Goal: Transaction & Acquisition: Purchase product/service

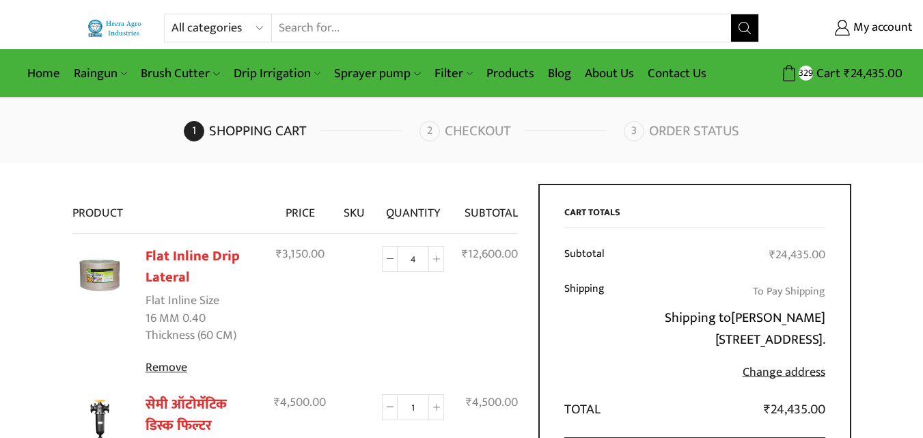
click at [921, 71] on div "Home Raingun Heera Rain Gun (1.25″) Raingun (1.50″) Heera Rain Gun Complete Set…" at bounding box center [461, 73] width 923 height 49
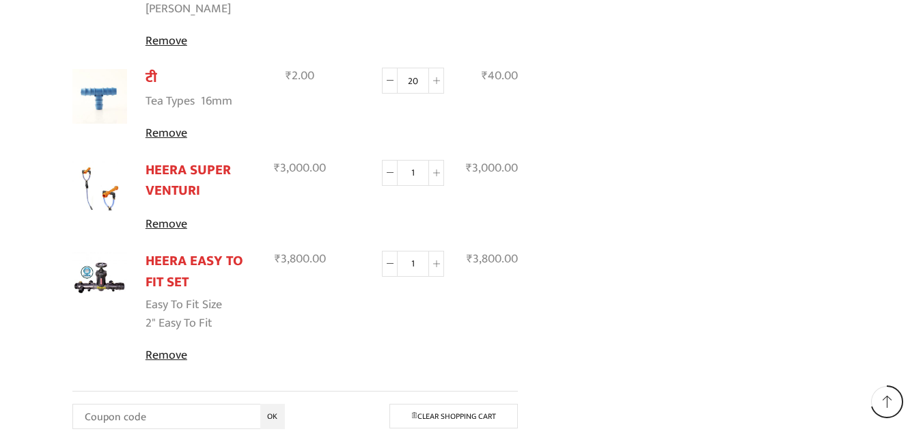
scroll to position [982, 0]
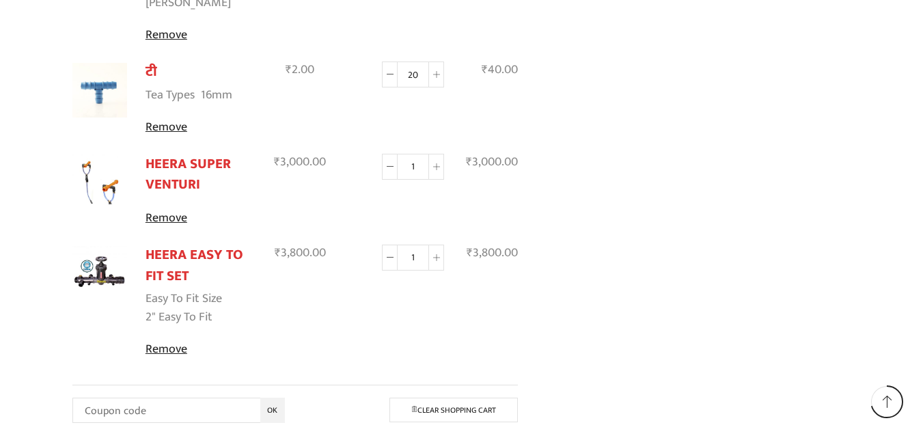
click at [109, 246] on img at bounding box center [99, 273] width 55 height 55
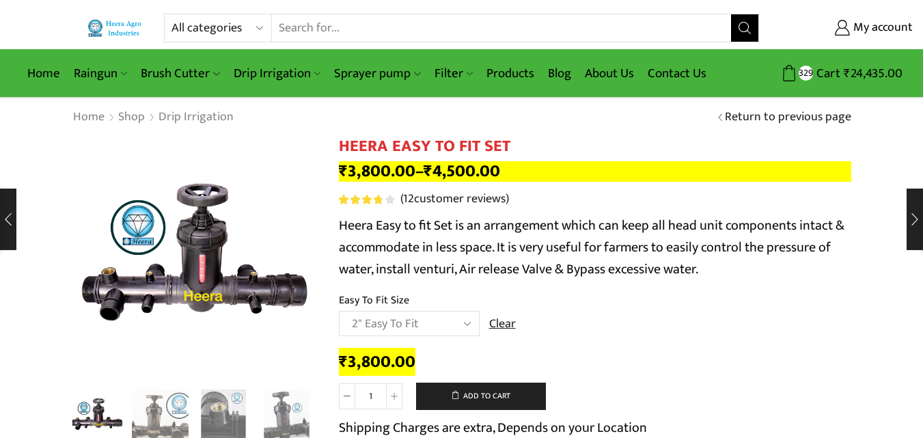
click at [682, 72] on link "Contact Us" at bounding box center [677, 73] width 72 height 32
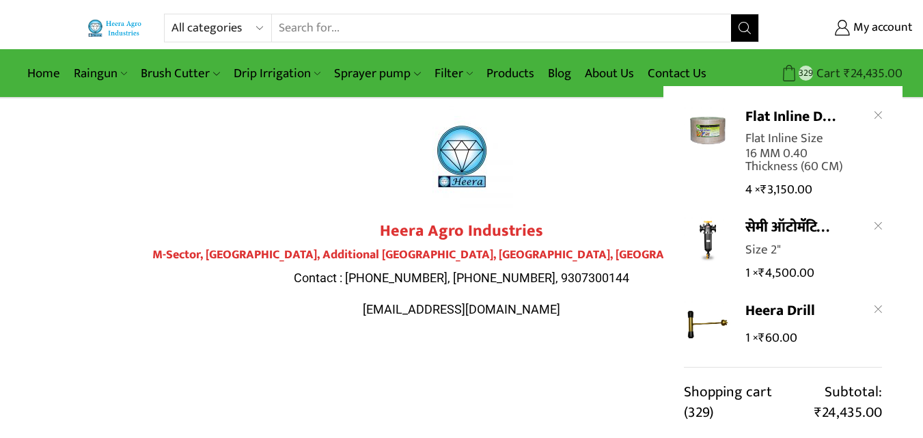
click at [867, 68] on bdi "₹ 24,435.00" at bounding box center [873, 73] width 59 height 21
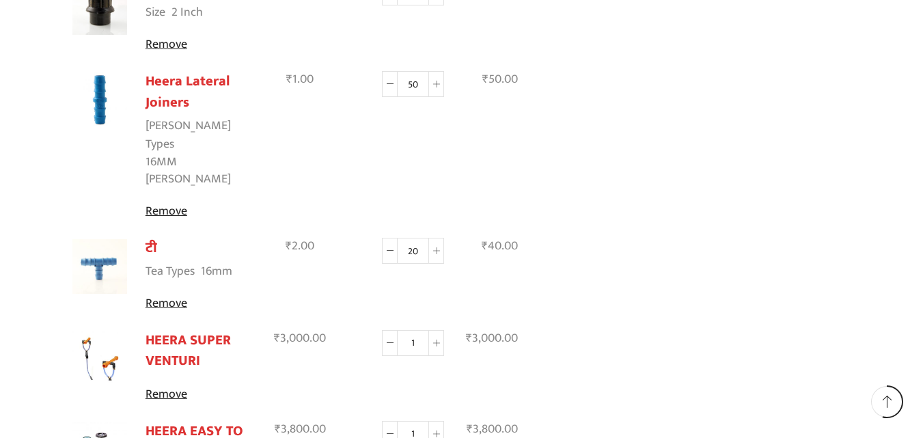
scroll to position [818, 0]
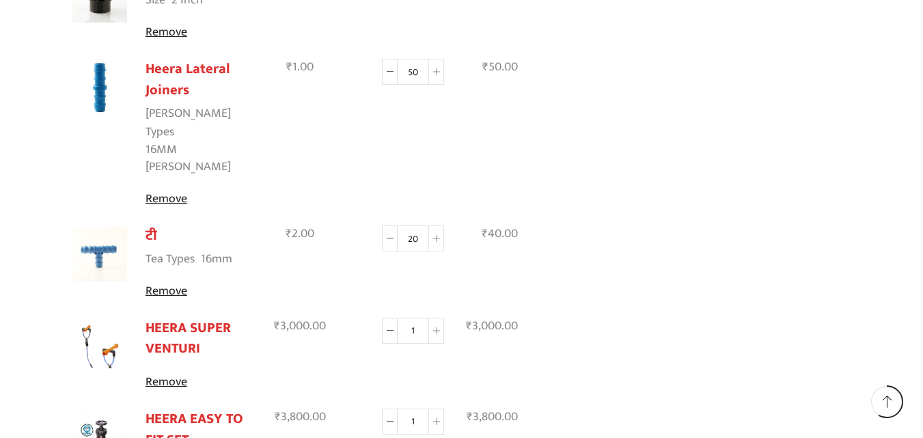
drag, startPoint x: 0, startPoint y: 0, endPoint x: 921, endPoint y: 250, distance: 954.8
click at [921, 250] on html "All categories Accessories Air Release Valve Brush Cutter Domestic Use Drip Irr…" at bounding box center [461, 119] width 923 height 1874
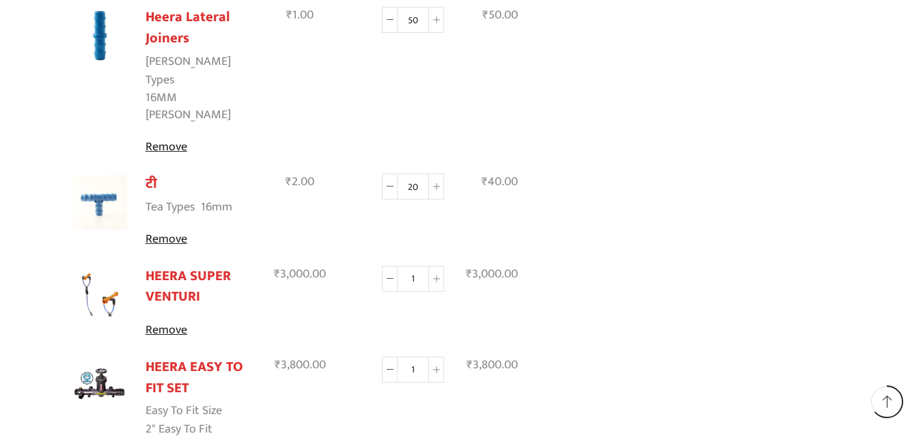
scroll to position [887, 0]
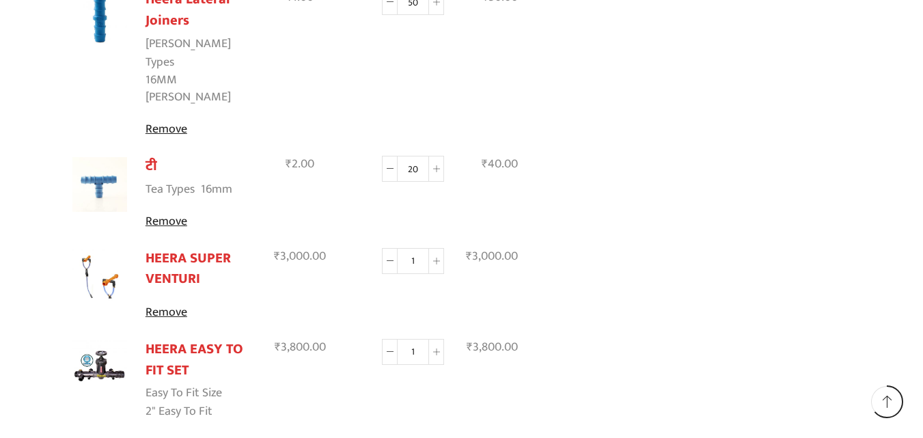
click at [92, 340] on img at bounding box center [99, 367] width 55 height 55
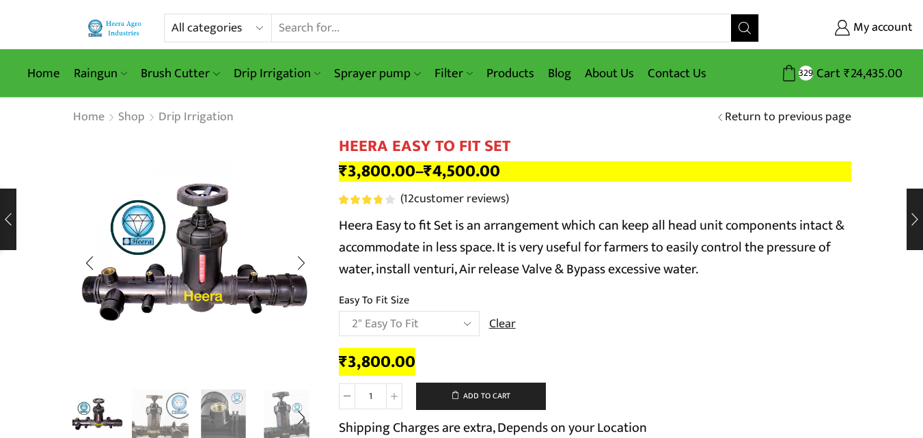
click at [97, 411] on img "1 / 8" at bounding box center [97, 416] width 57 height 57
click at [161, 407] on img "2 / 8" at bounding box center [160, 416] width 57 height 57
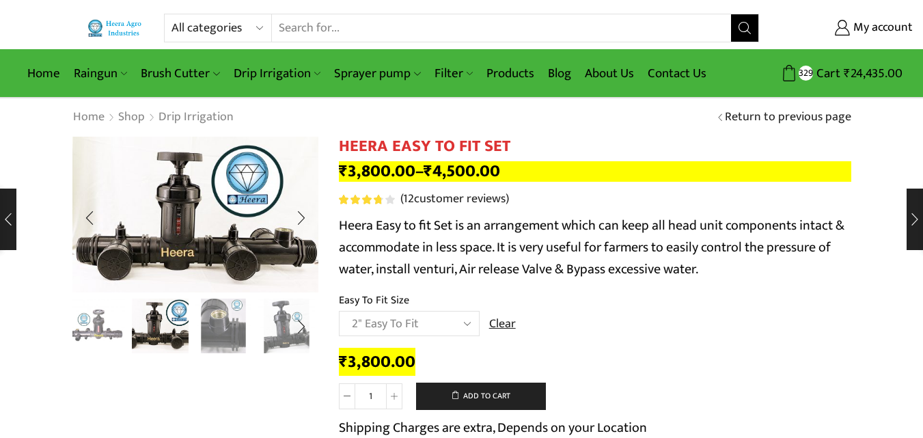
click at [243, 344] on img "3 / 8" at bounding box center [223, 325] width 57 height 57
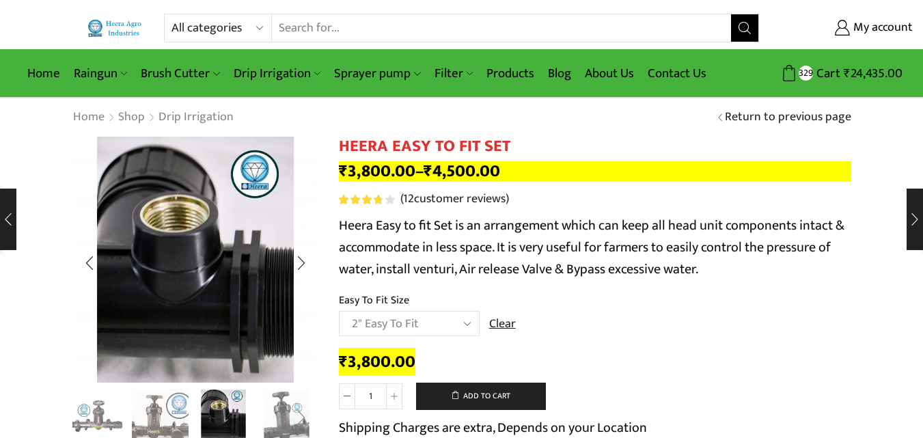
click at [292, 423] on div "Next slide" at bounding box center [301, 418] width 34 height 34
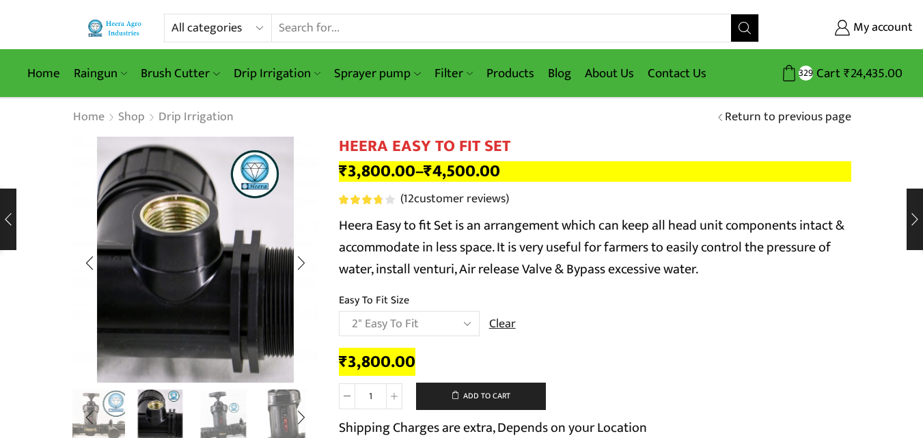
click at [111, 419] on img "2 / 8" at bounding box center [97, 416] width 57 height 57
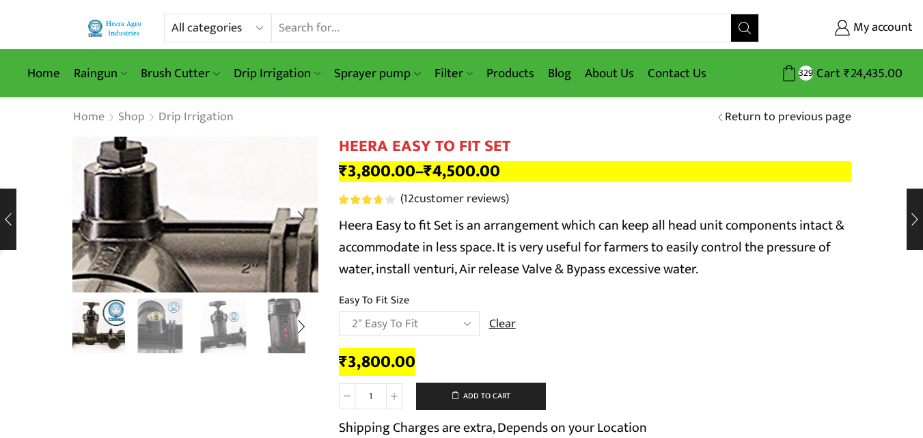
click at [120, 239] on img "2 / 8" at bounding box center [653, 67] width 1750 height 1105
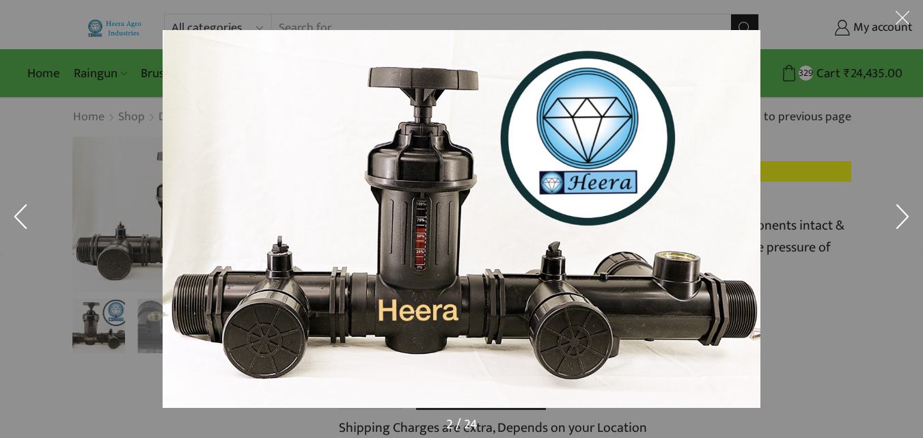
click at [898, 215] on button at bounding box center [902, 219] width 41 height 68
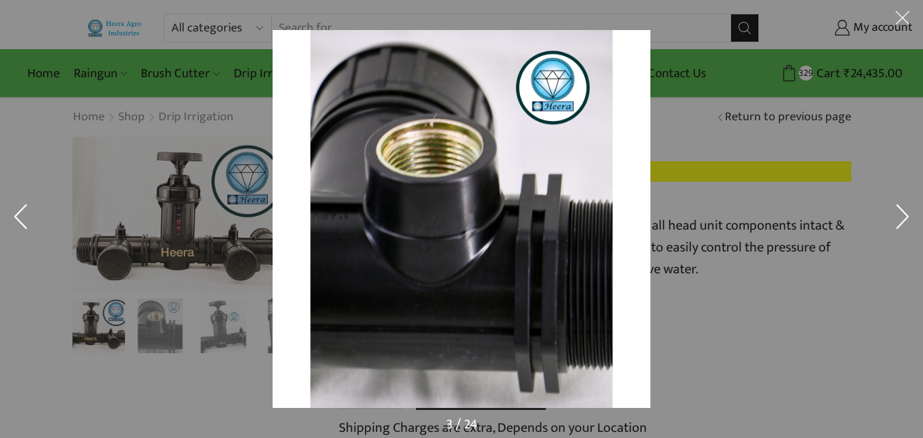
click at [898, 214] on button at bounding box center [902, 219] width 41 height 68
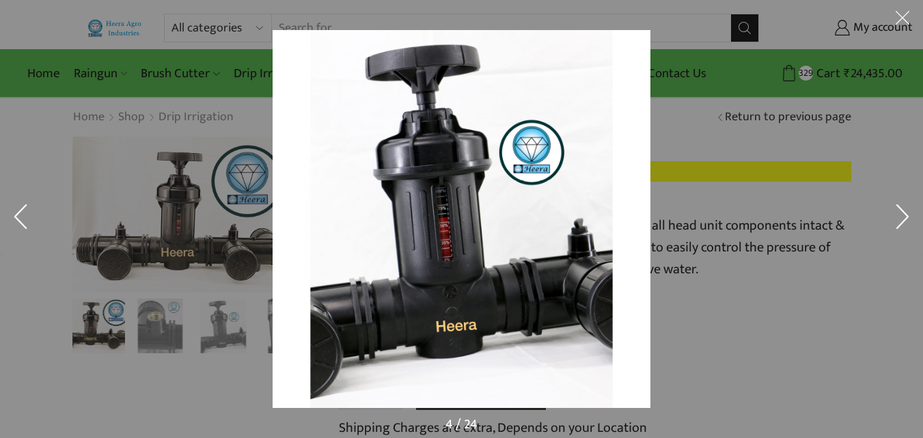
click at [898, 214] on button at bounding box center [902, 219] width 41 height 68
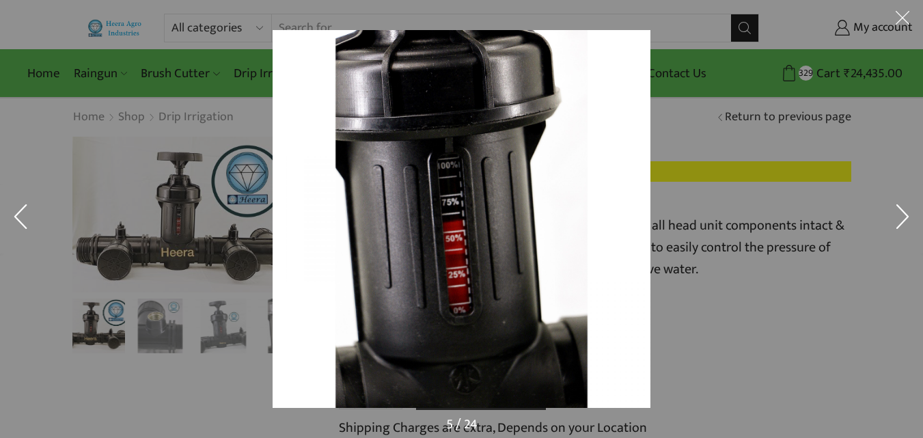
click at [898, 214] on button at bounding box center [902, 219] width 41 height 68
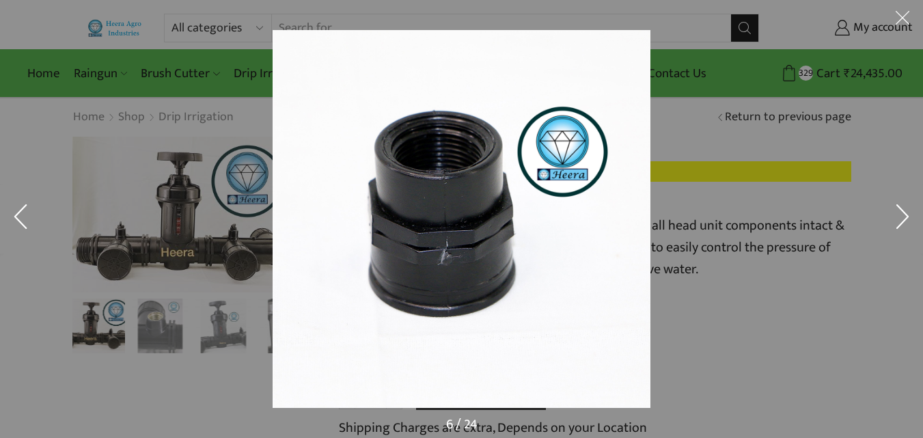
click at [898, 214] on button at bounding box center [902, 219] width 41 height 68
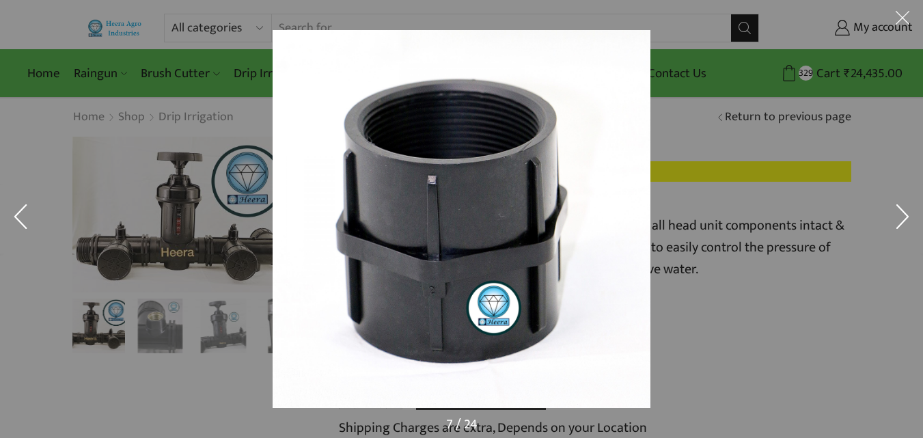
click at [898, 214] on button at bounding box center [902, 219] width 41 height 68
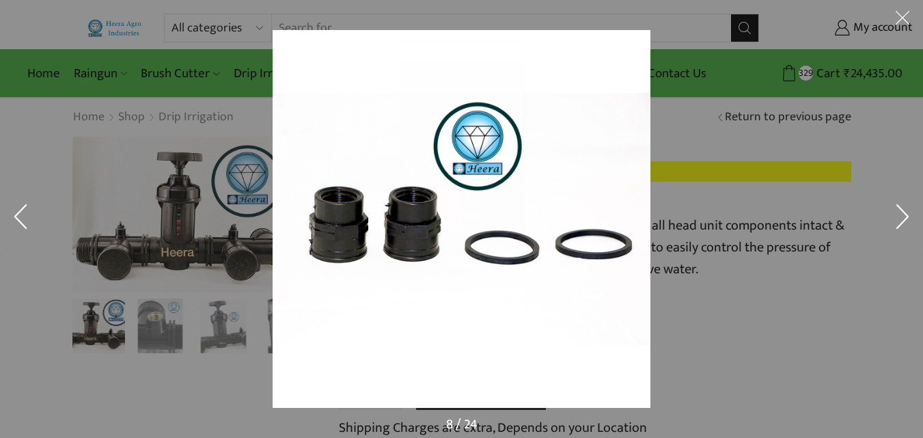
click at [215, 337] on div at bounding box center [461, 219] width 923 height 438
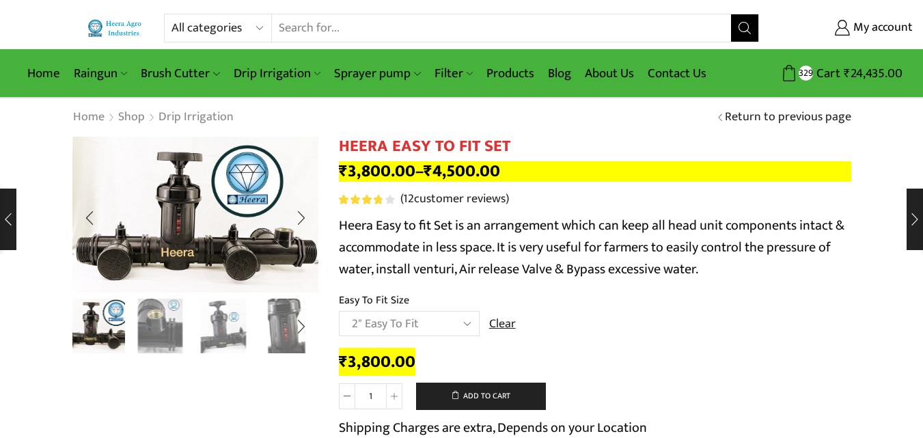
click at [161, 323] on img "3 / 8" at bounding box center [160, 325] width 57 height 57
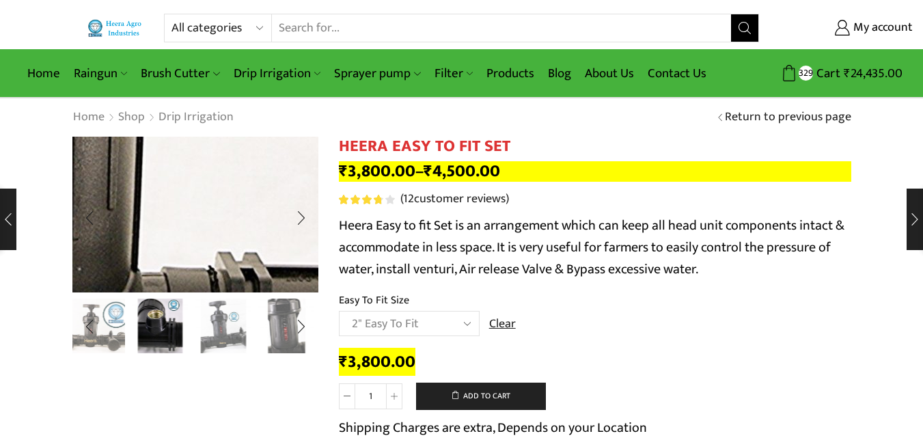
click at [204, 228] on img "2 / 8" at bounding box center [147, 105] width 1750 height 1105
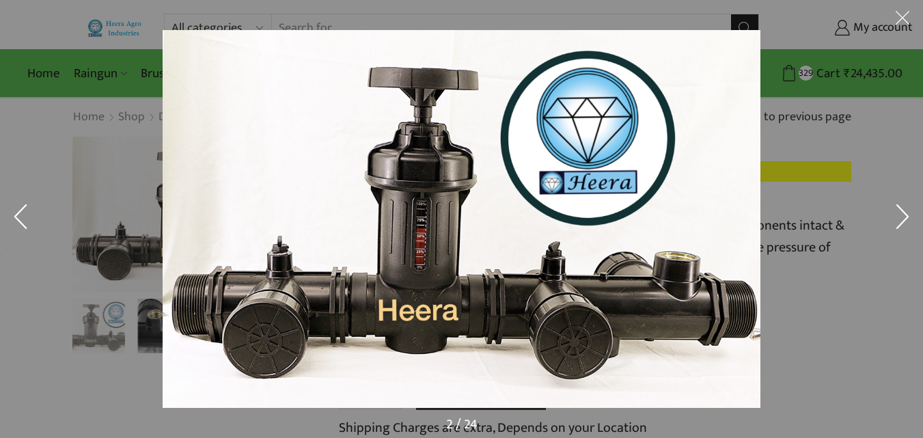
click at [902, 221] on button at bounding box center [902, 219] width 41 height 68
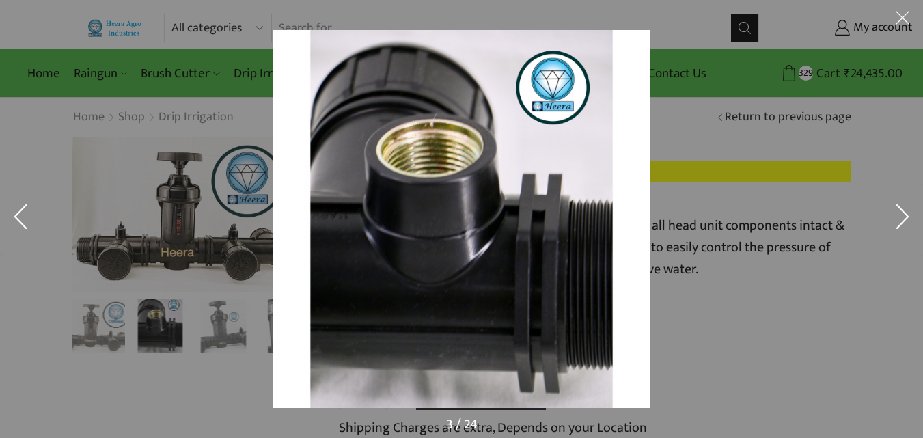
click at [902, 221] on button at bounding box center [902, 219] width 41 height 68
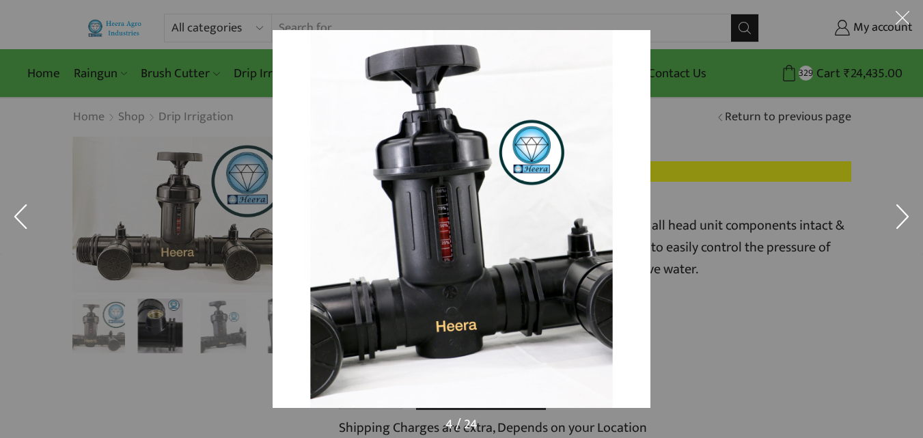
click at [903, 221] on button at bounding box center [902, 219] width 41 height 68
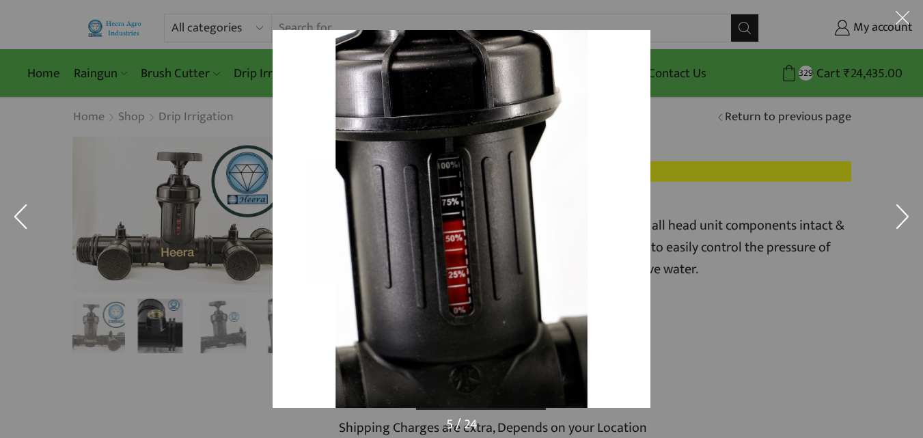
click at [903, 221] on button at bounding box center [902, 219] width 41 height 68
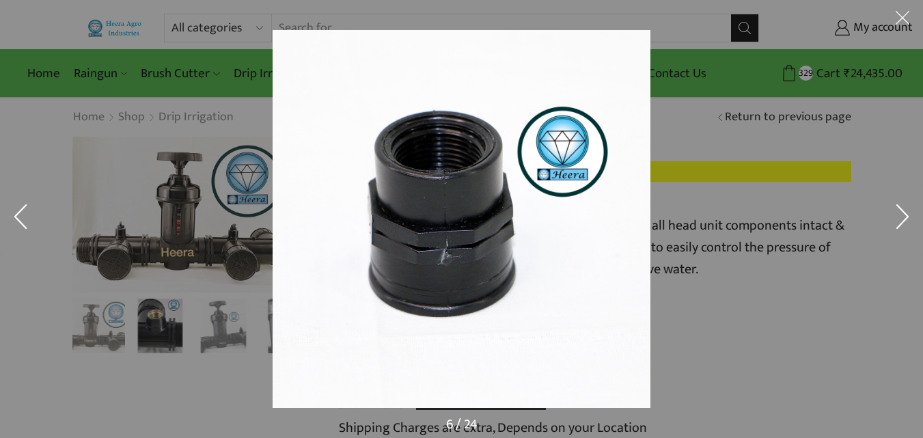
click at [903, 221] on button at bounding box center [902, 219] width 41 height 68
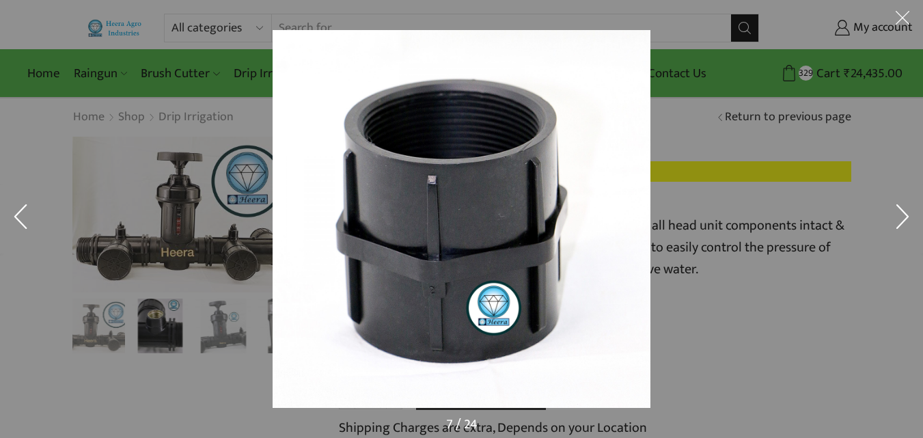
click at [903, 221] on button at bounding box center [902, 219] width 41 height 68
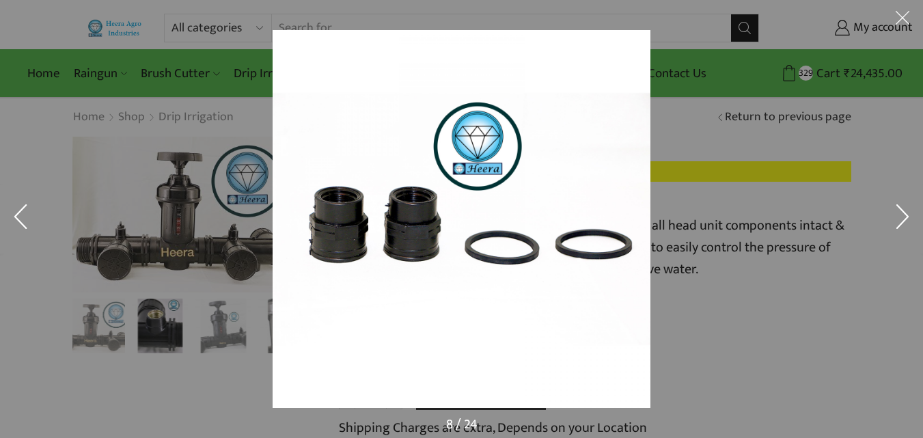
click at [903, 221] on button at bounding box center [902, 219] width 41 height 68
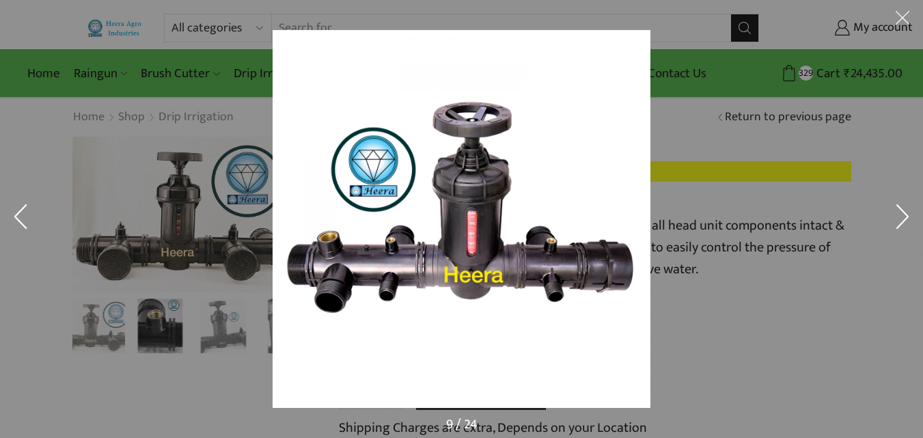
click at [901, 223] on button at bounding box center [902, 219] width 41 height 68
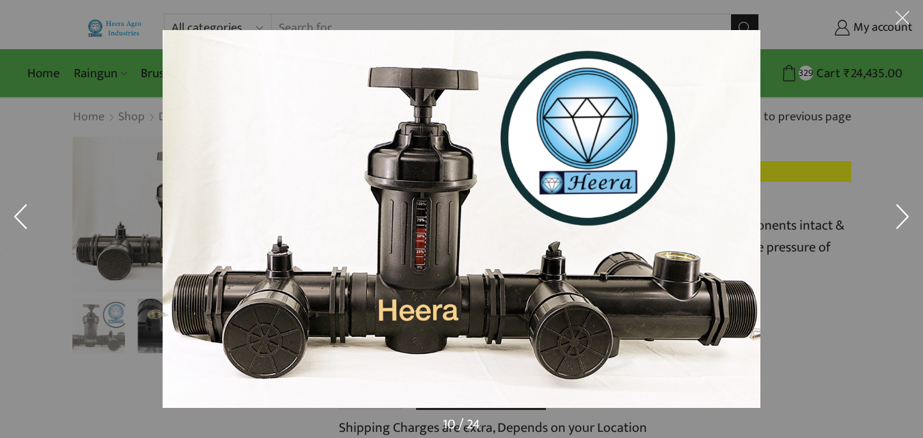
click at [26, 214] on button at bounding box center [20, 219] width 41 height 68
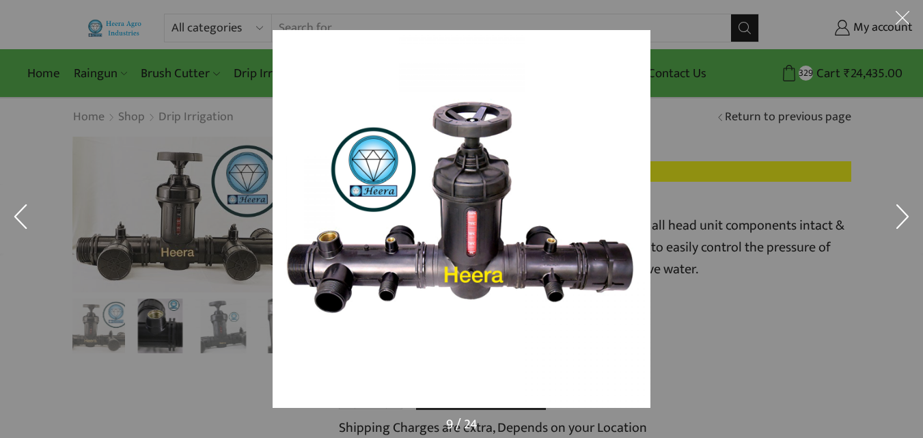
click at [885, 90] on div at bounding box center [734, 249] width 923 height 438
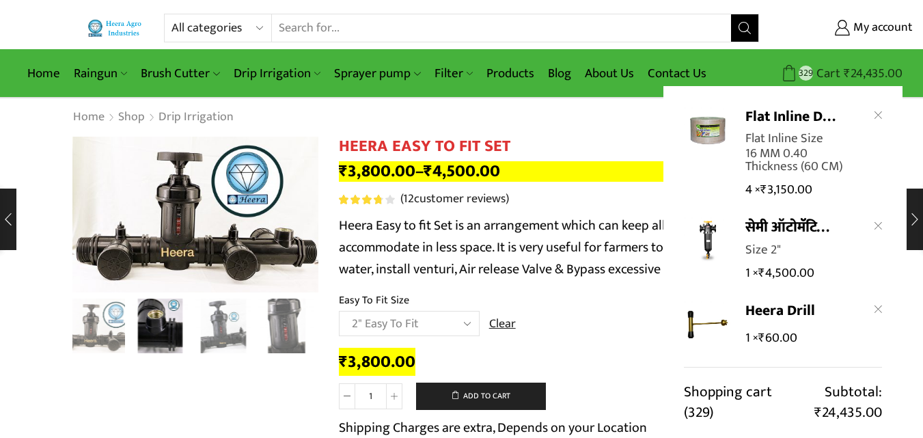
click at [847, 72] on span "₹" at bounding box center [847, 73] width 7 height 21
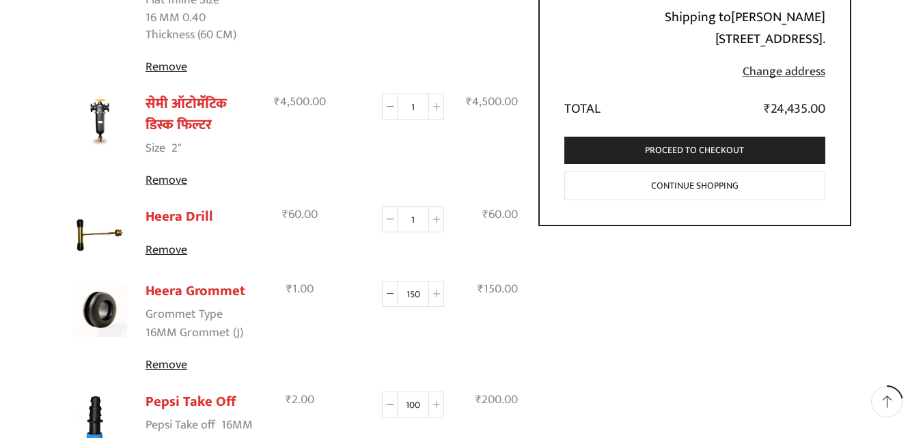
scroll to position [304, 0]
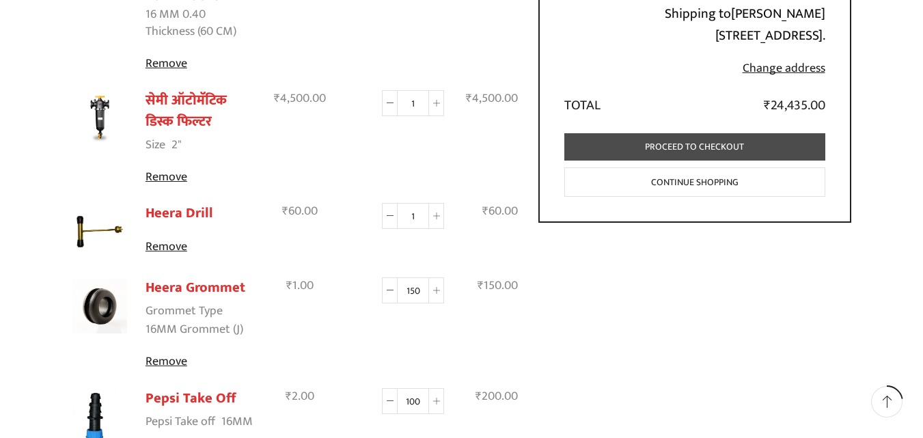
click at [702, 161] on link "Proceed to checkout" at bounding box center [695, 147] width 261 height 28
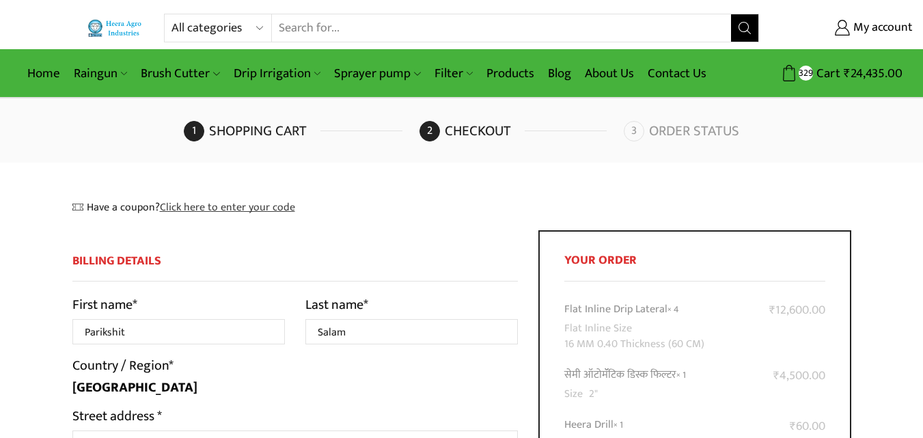
select select "MP"
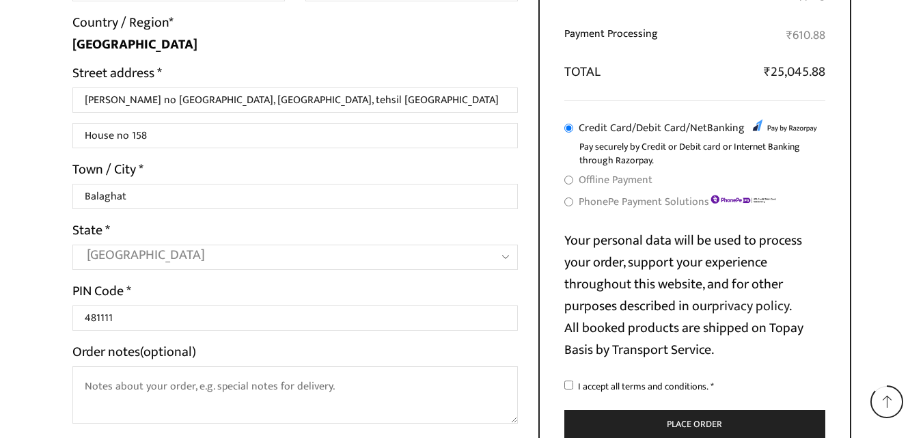
scroll to position [889, 0]
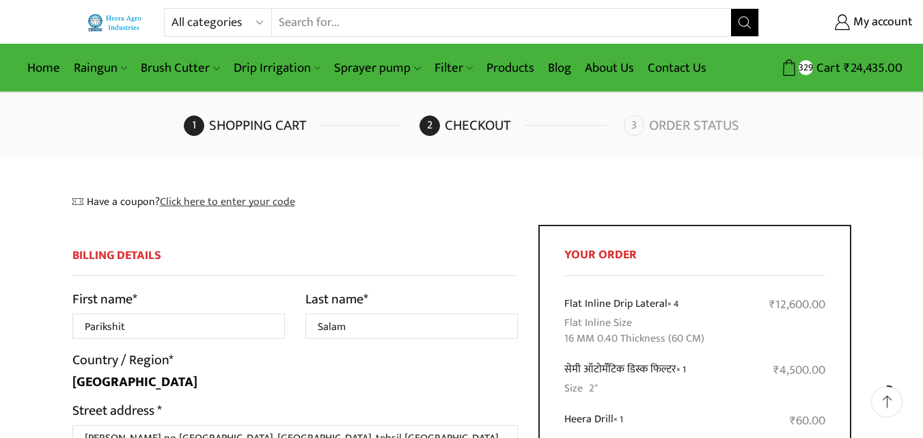
scroll to position [0, 0]
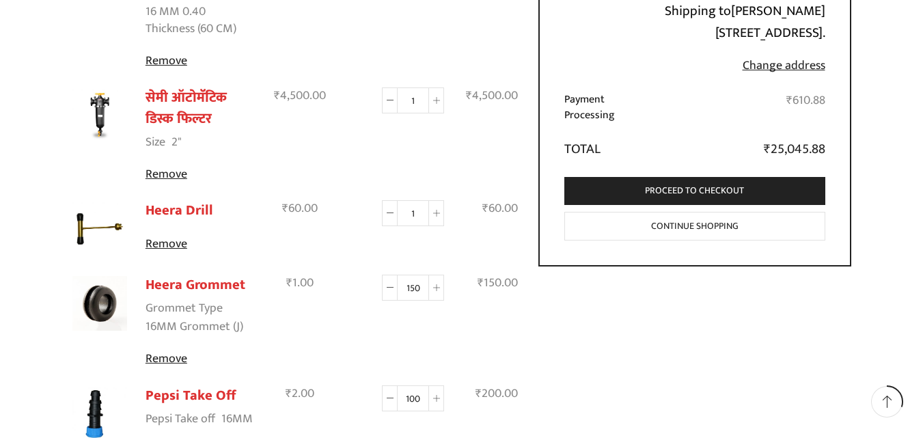
scroll to position [292, 0]
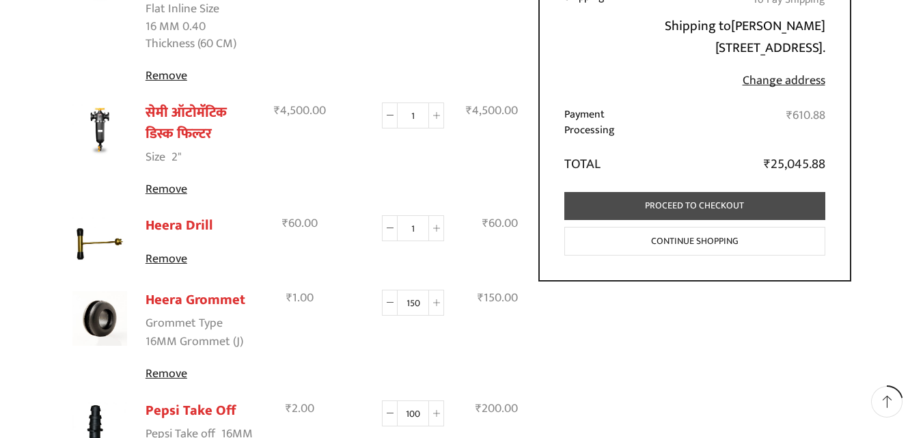
click at [698, 220] on link "Proceed to checkout" at bounding box center [695, 206] width 261 height 28
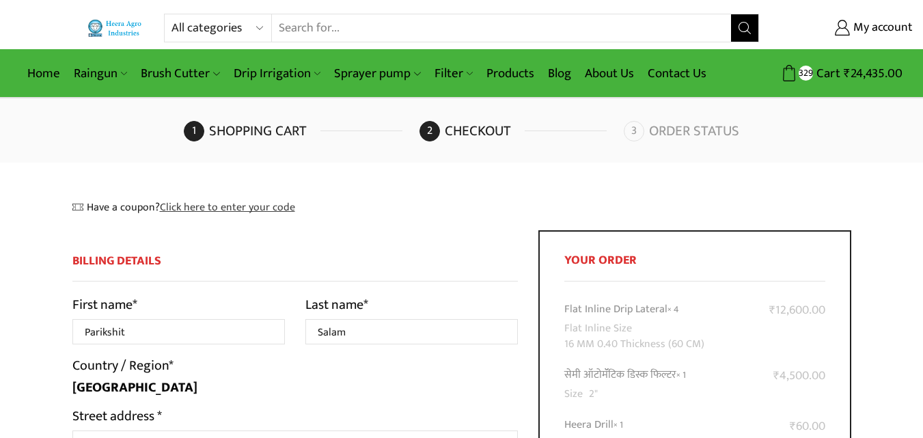
select select "MP"
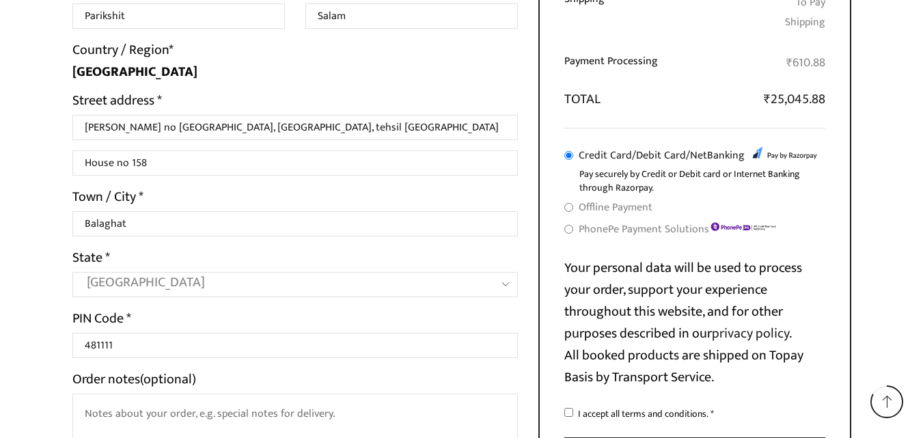
scroll to position [848, 0]
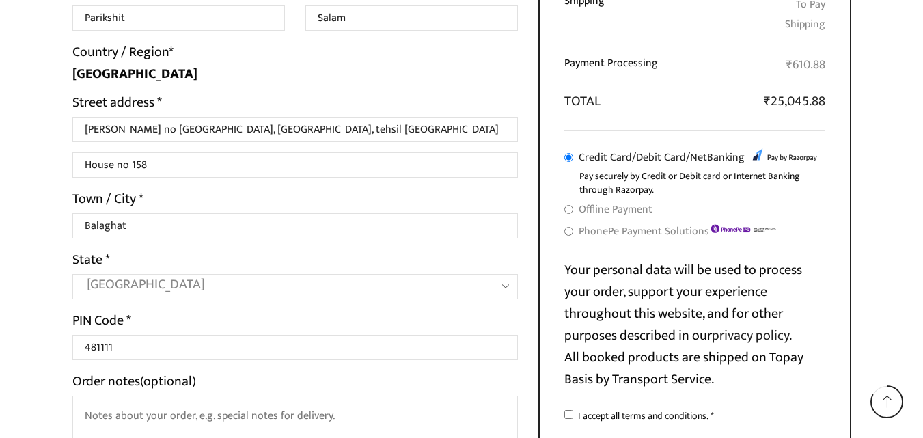
click at [569, 227] on input "PhonePe Payment Solutions" at bounding box center [569, 231] width 9 height 9
radio input "true"
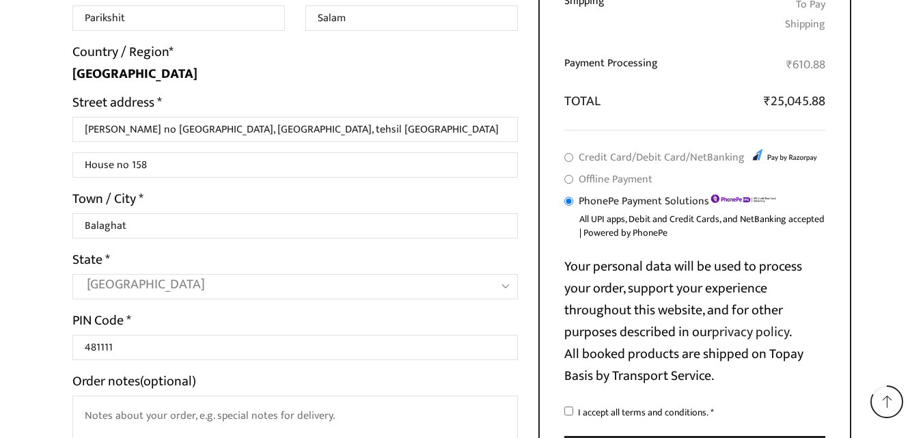
click at [569, 175] on input "Offline Payment" at bounding box center [569, 179] width 9 height 9
radio input "true"
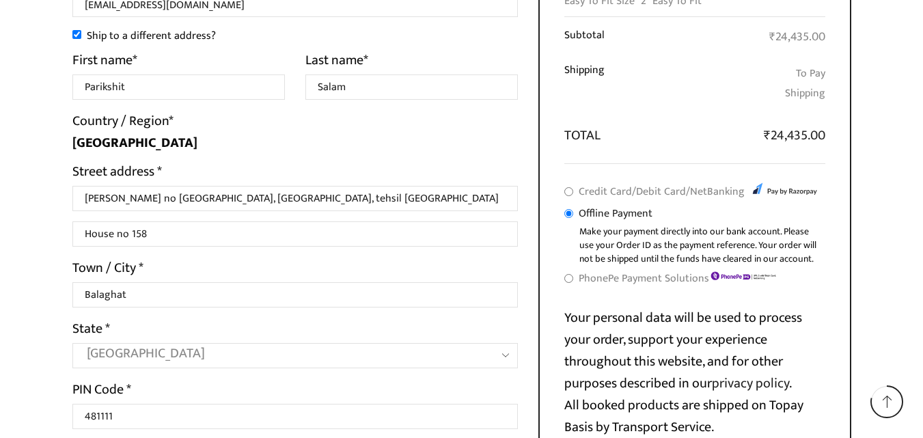
scroll to position [1008, 0]
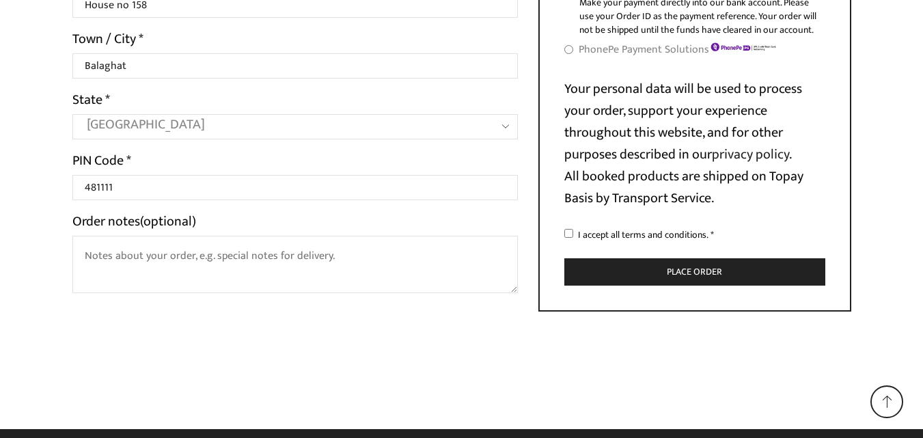
click at [666, 227] on span "I accept all terms and conditions." at bounding box center [643, 235] width 131 height 16
click at [573, 229] on input "I accept all terms and conditions. *" at bounding box center [569, 233] width 9 height 9
checkbox input "true"
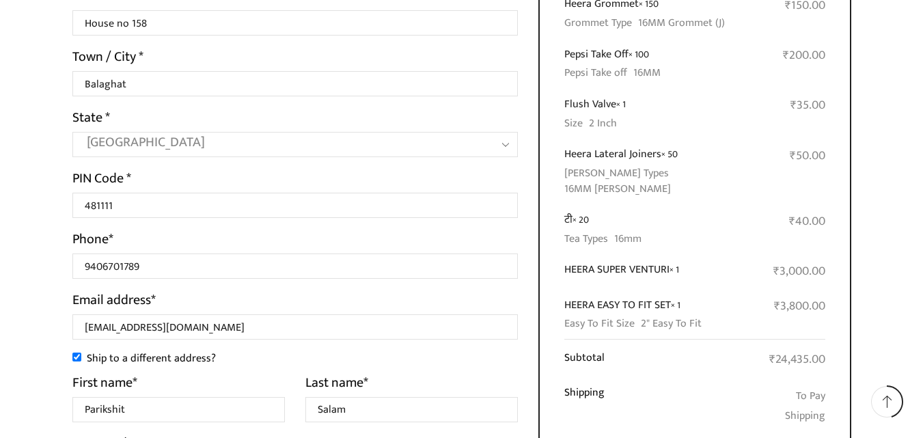
scroll to position [473, 0]
